Goal: Information Seeking & Learning: Check status

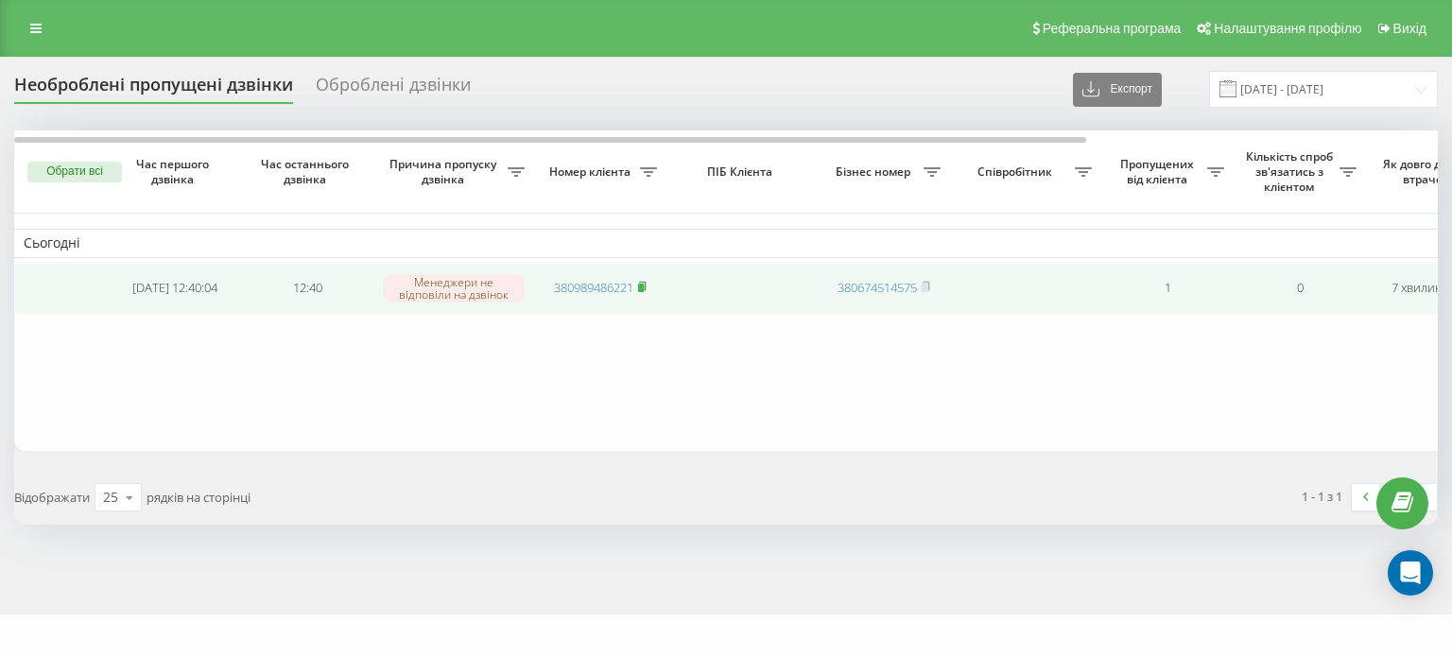
click at [642, 284] on rect at bounding box center [641, 288] width 6 height 9
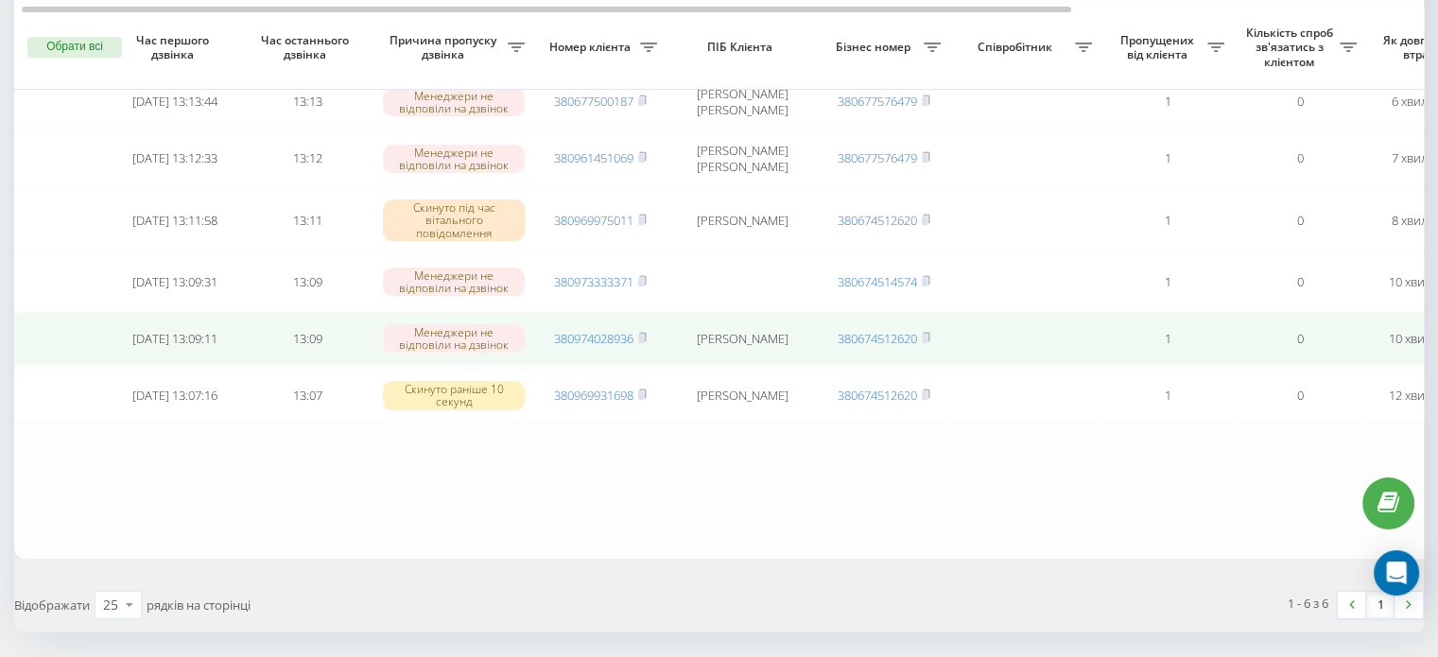
scroll to position [189, 0]
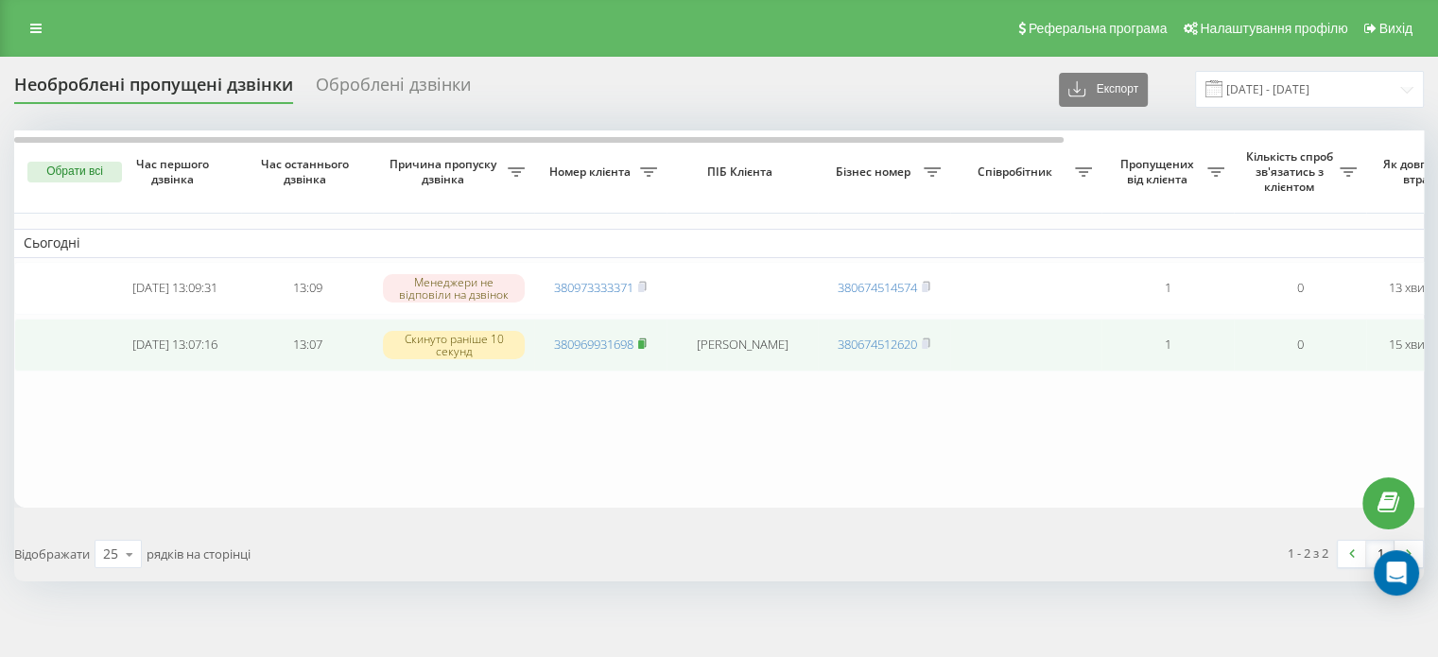
click at [645, 339] on icon at bounding box center [642, 343] width 9 height 11
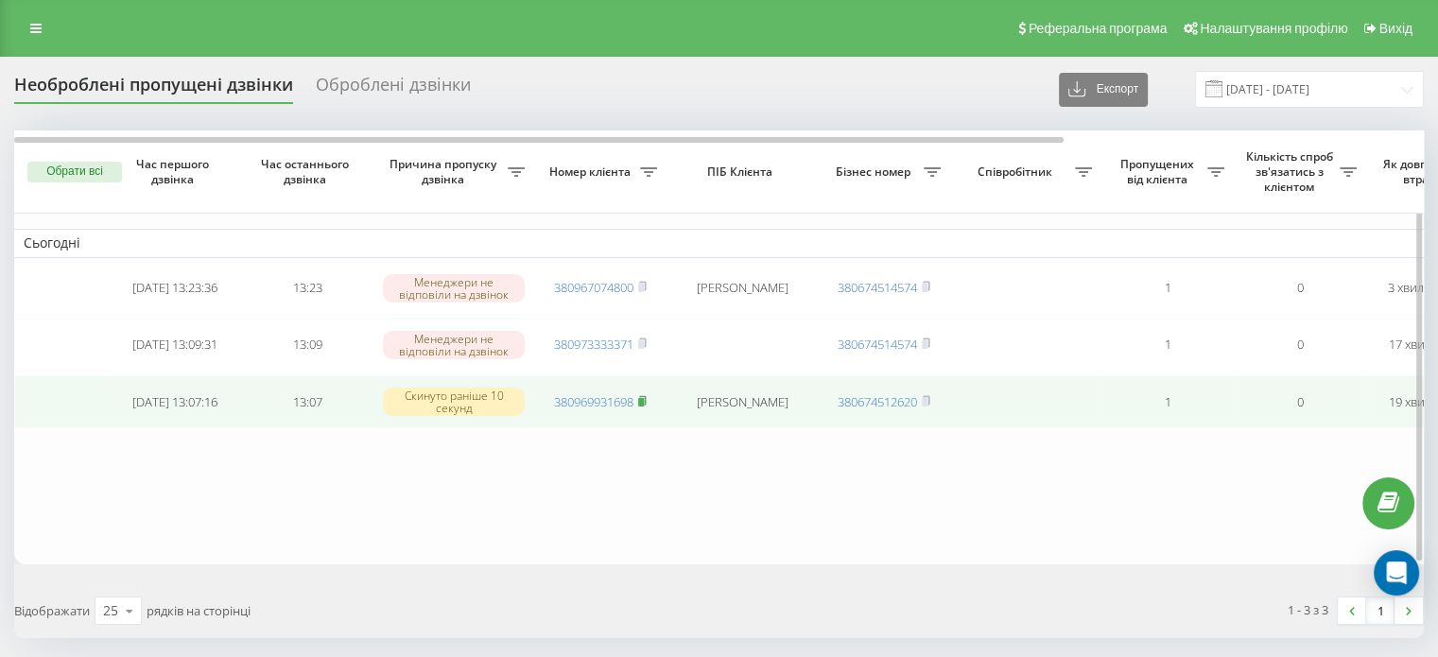
click at [643, 398] on rect at bounding box center [641, 402] width 6 height 9
